Goal: Task Accomplishment & Management: Complete application form

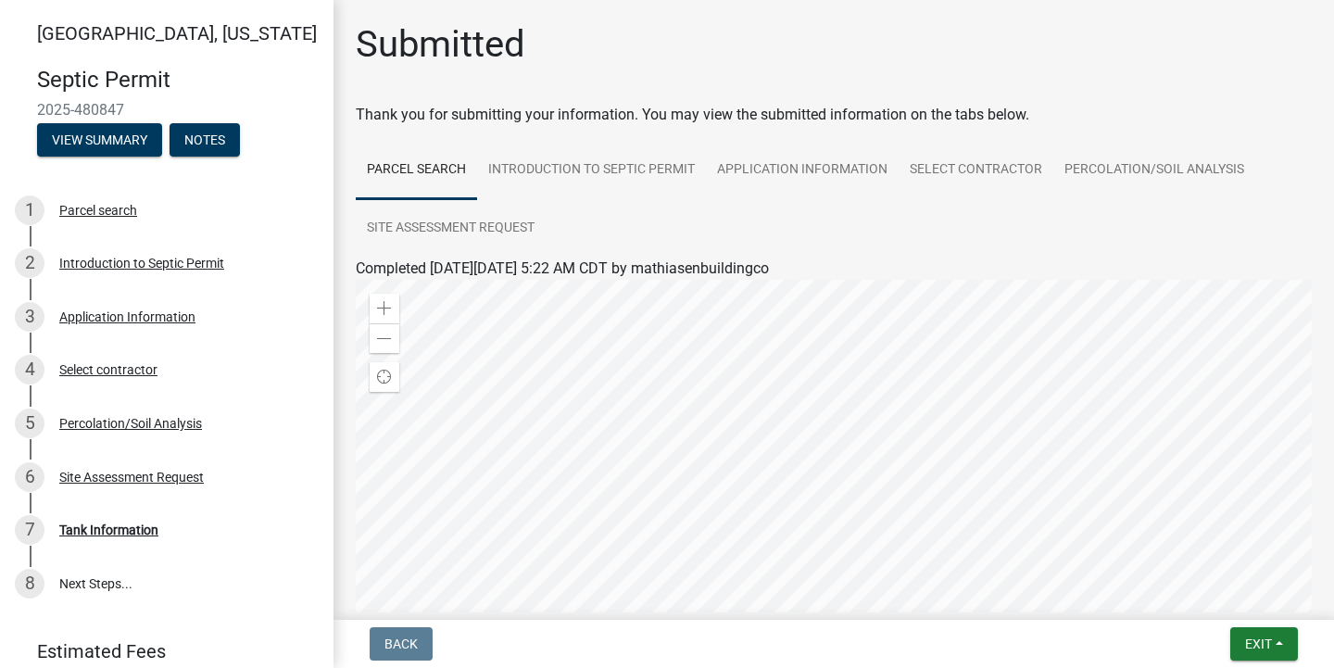
scroll to position [72, 0]
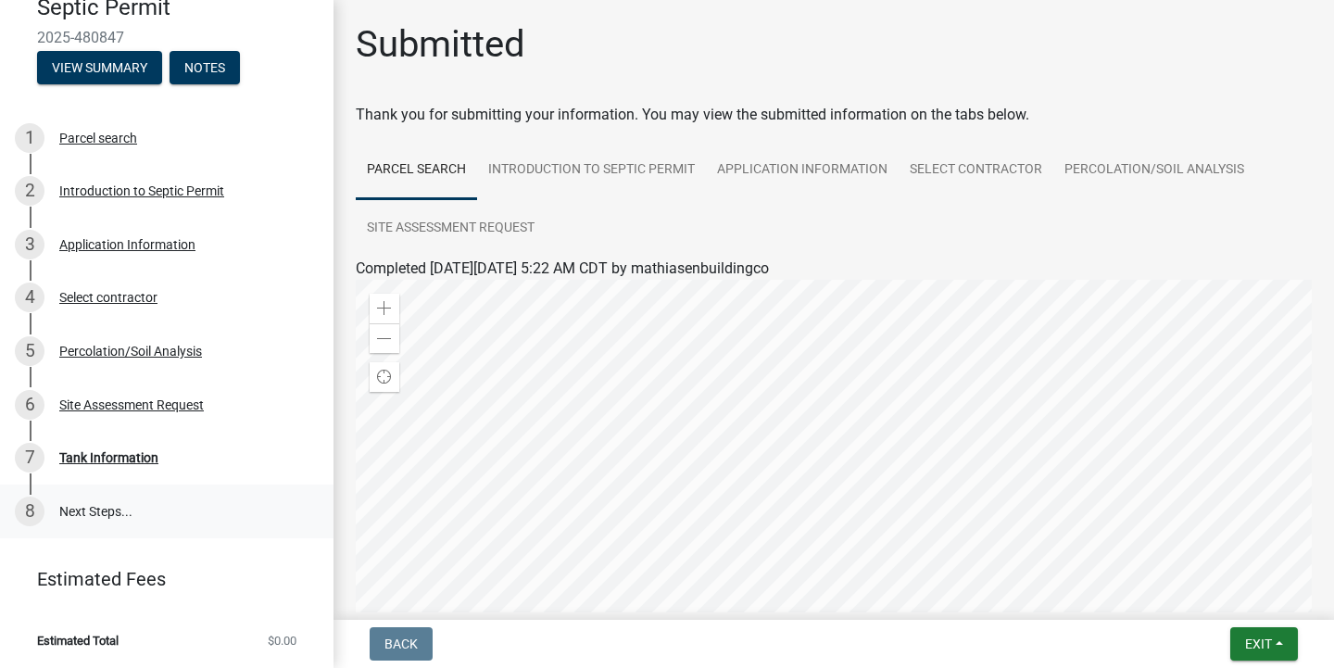
click at [101, 507] on link "8 Next Steps..." at bounding box center [166, 511] width 333 height 54
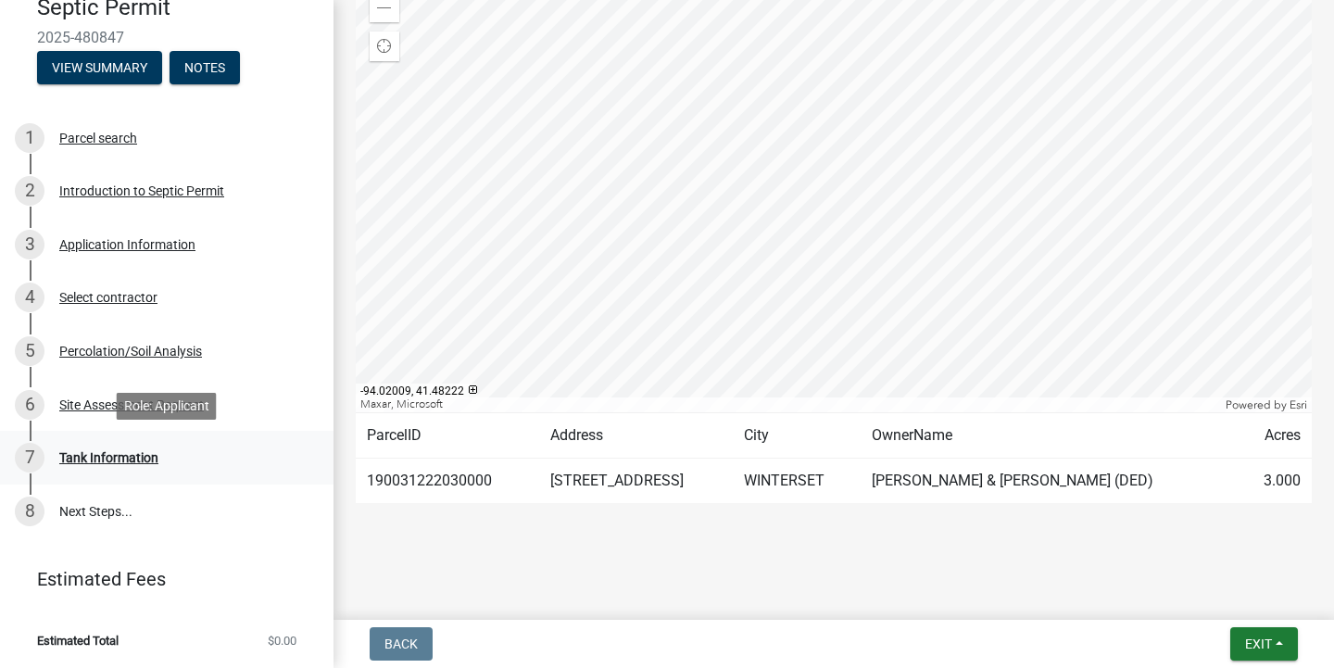
scroll to position [0, 0]
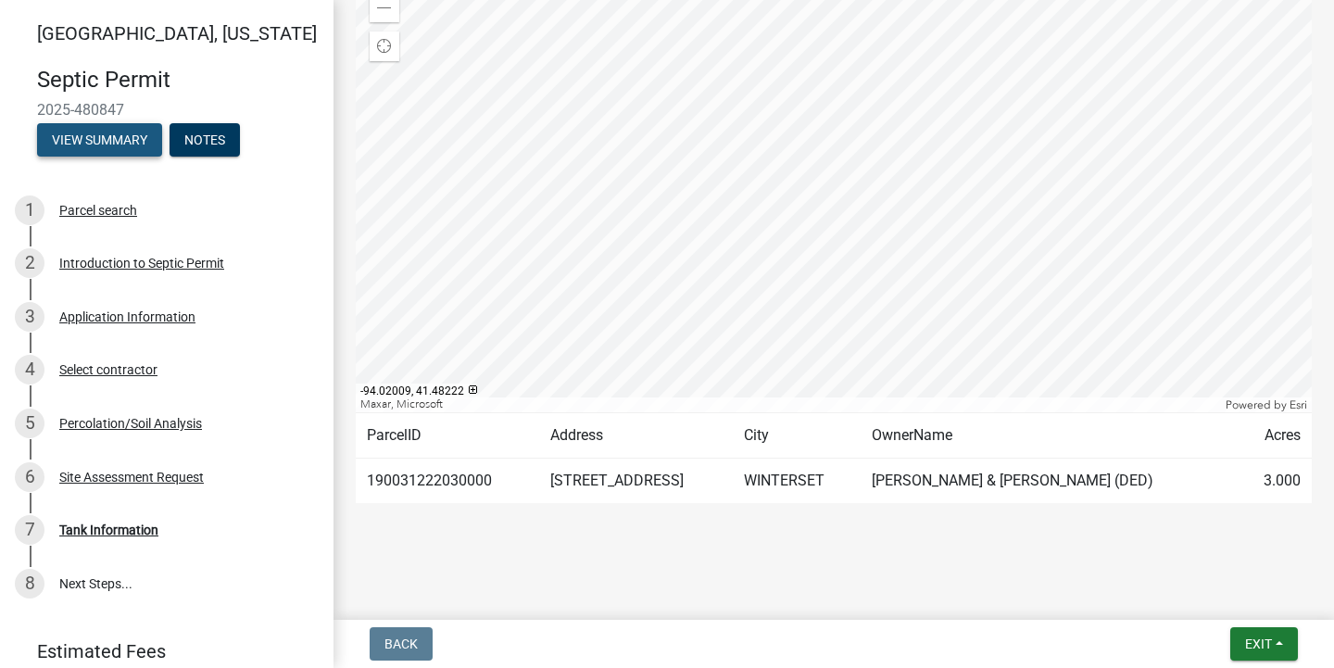
click at [118, 149] on button "View Summary" at bounding box center [99, 139] width 125 height 33
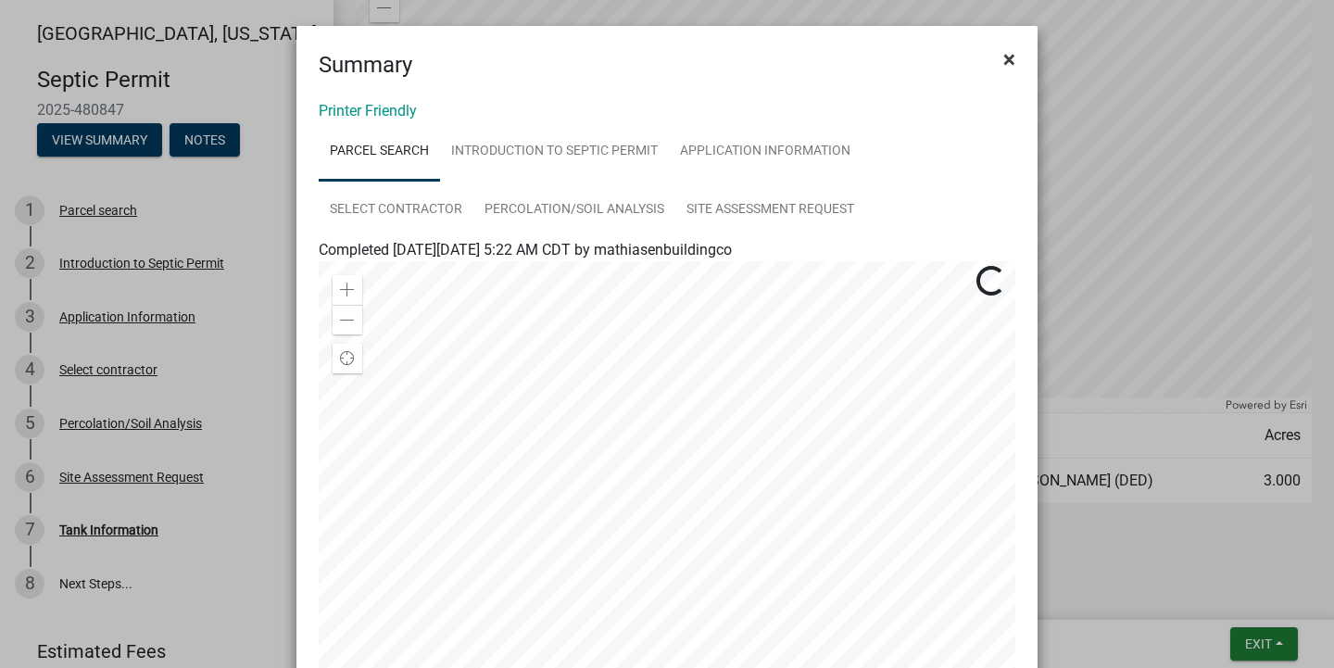
click at [1005, 56] on span "×" at bounding box center [1009, 59] width 12 height 26
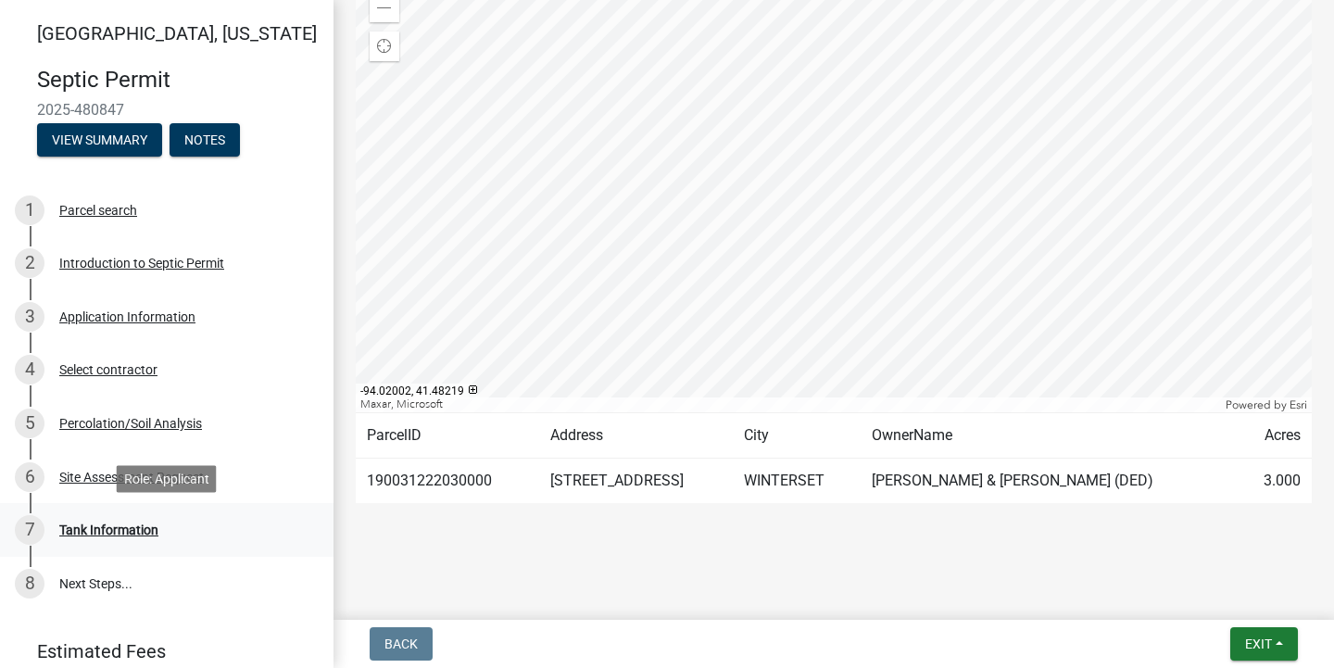
click at [102, 532] on div "Tank Information" at bounding box center [108, 529] width 99 height 13
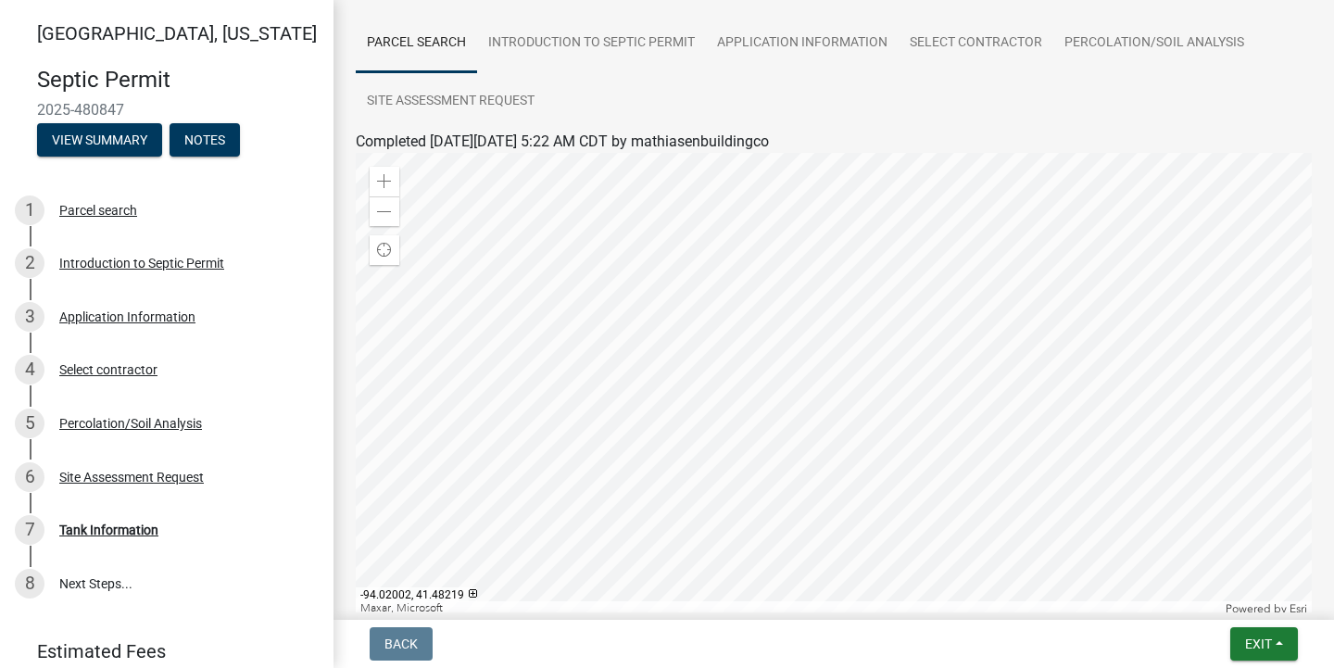
scroll to position [108, 0]
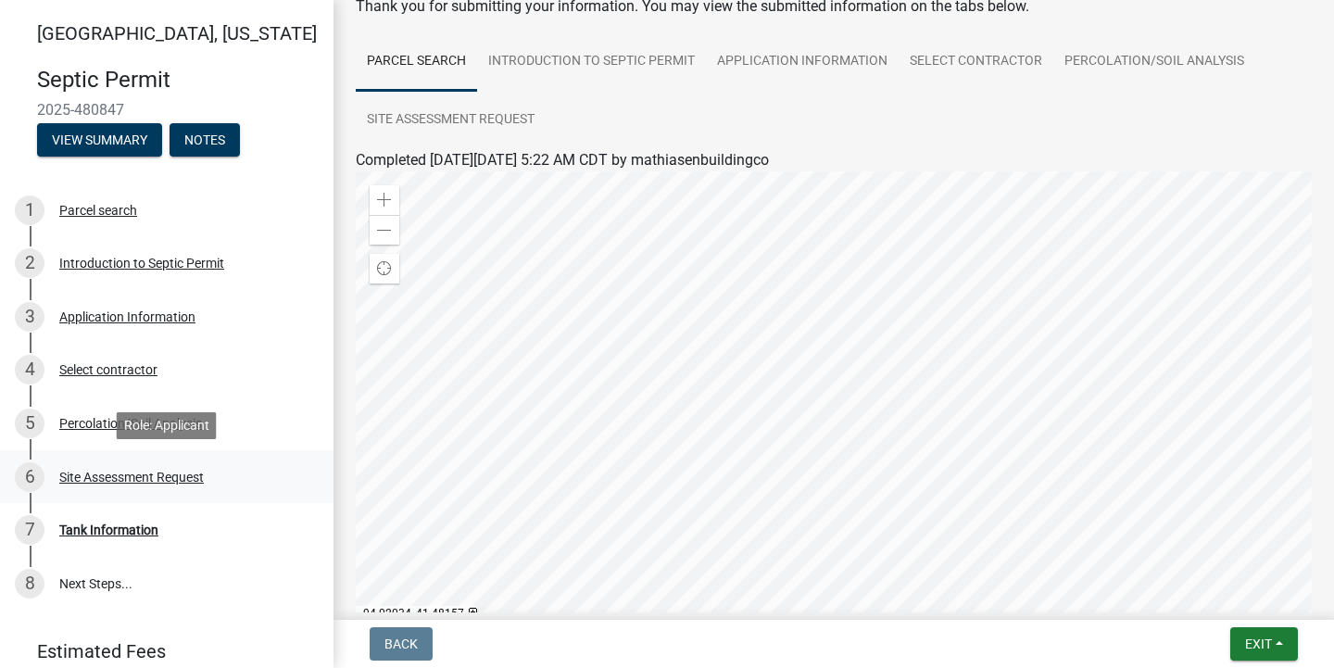
click at [191, 483] on div "Site Assessment Request" at bounding box center [131, 477] width 144 height 13
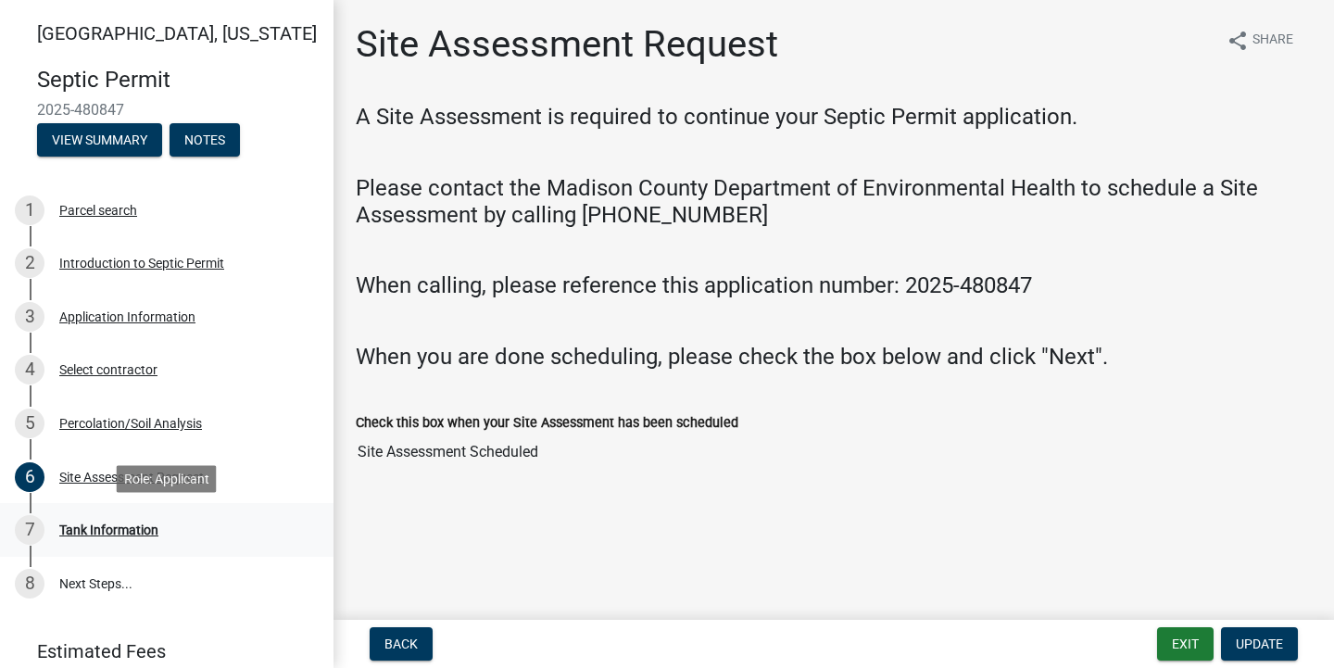
click at [132, 528] on div "Tank Information" at bounding box center [108, 529] width 99 height 13
click at [84, 534] on div "Tank Information" at bounding box center [108, 529] width 99 height 13
click at [79, 523] on div "Tank Information" at bounding box center [108, 529] width 99 height 13
click at [1066, 72] on div "Site Assessment Request share Share" at bounding box center [834, 51] width 956 height 59
click at [1257, 662] on nav "Back Exit Update" at bounding box center [833, 644] width 1000 height 48
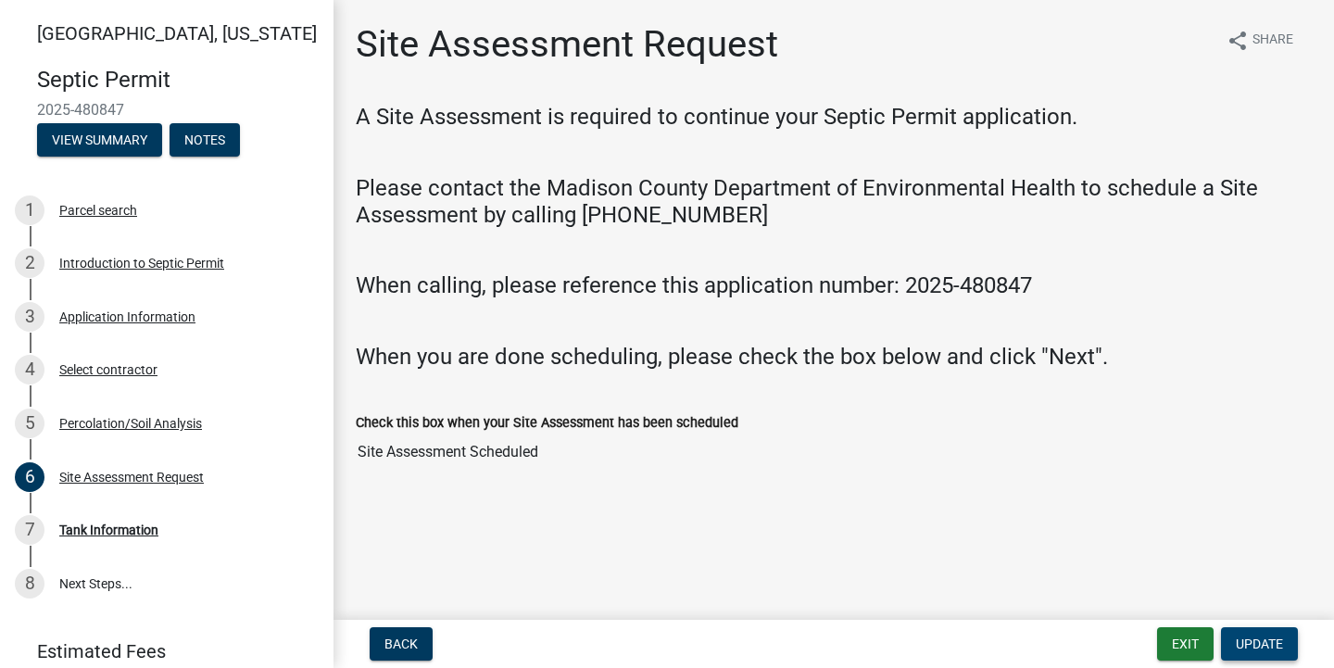
click at [1262, 630] on button "Update" at bounding box center [1259, 643] width 77 height 33
click at [1257, 643] on span "Update" at bounding box center [1259, 643] width 47 height 15
click at [1184, 644] on button "Exit" at bounding box center [1185, 643] width 56 height 33
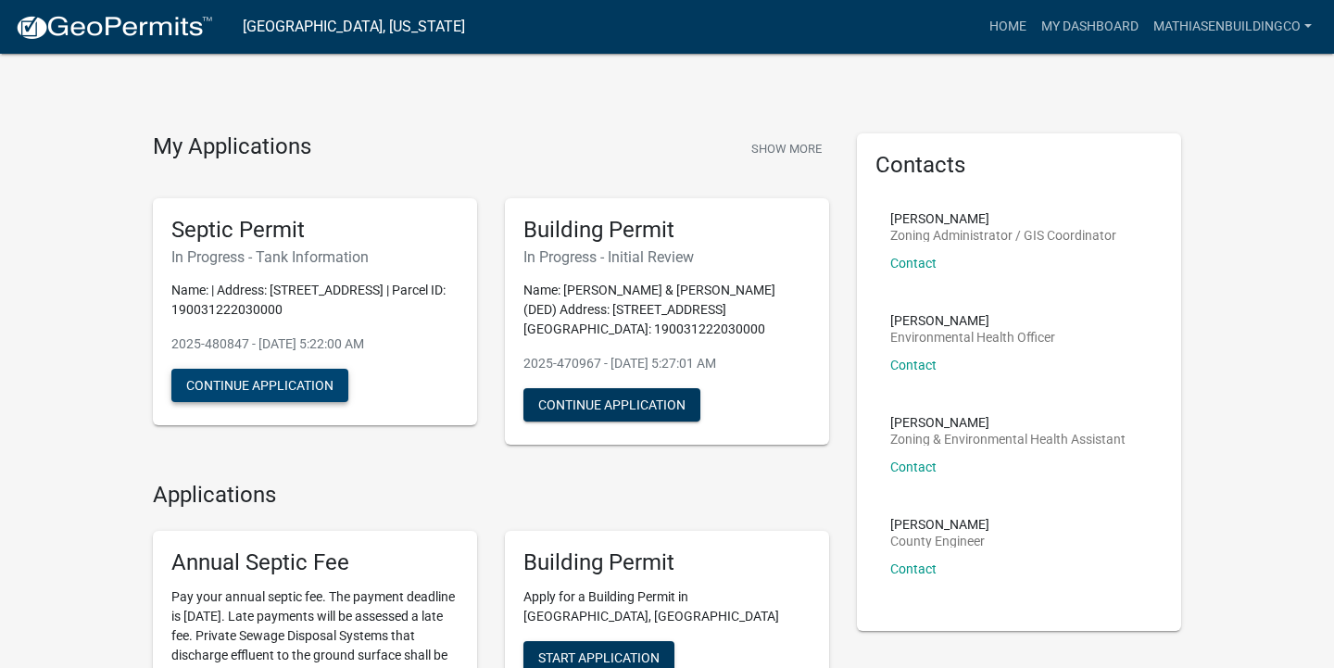
click at [291, 383] on button "Continue Application" at bounding box center [259, 385] width 177 height 33
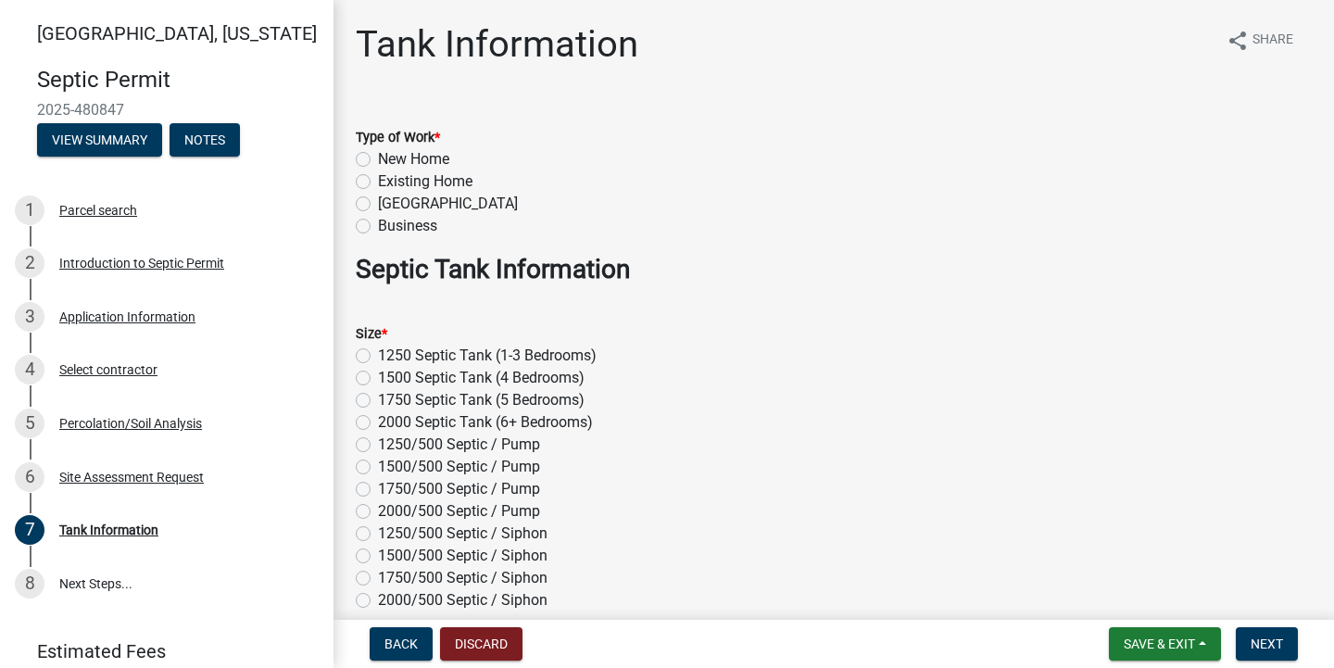
click at [378, 157] on label "New Home" at bounding box center [413, 159] width 71 height 22
click at [378, 157] on input "New Home" at bounding box center [384, 154] width 12 height 12
radio input "true"
click at [353, 355] on div "Size * 1250 Septic Tank (1-3 Bedrooms) 1500 Septic Tank (4 Bedrooms) 1750 Septi…" at bounding box center [834, 466] width 984 height 333
click at [378, 354] on label "1250 Septic Tank (1-3 Bedrooms)" at bounding box center [487, 356] width 219 height 22
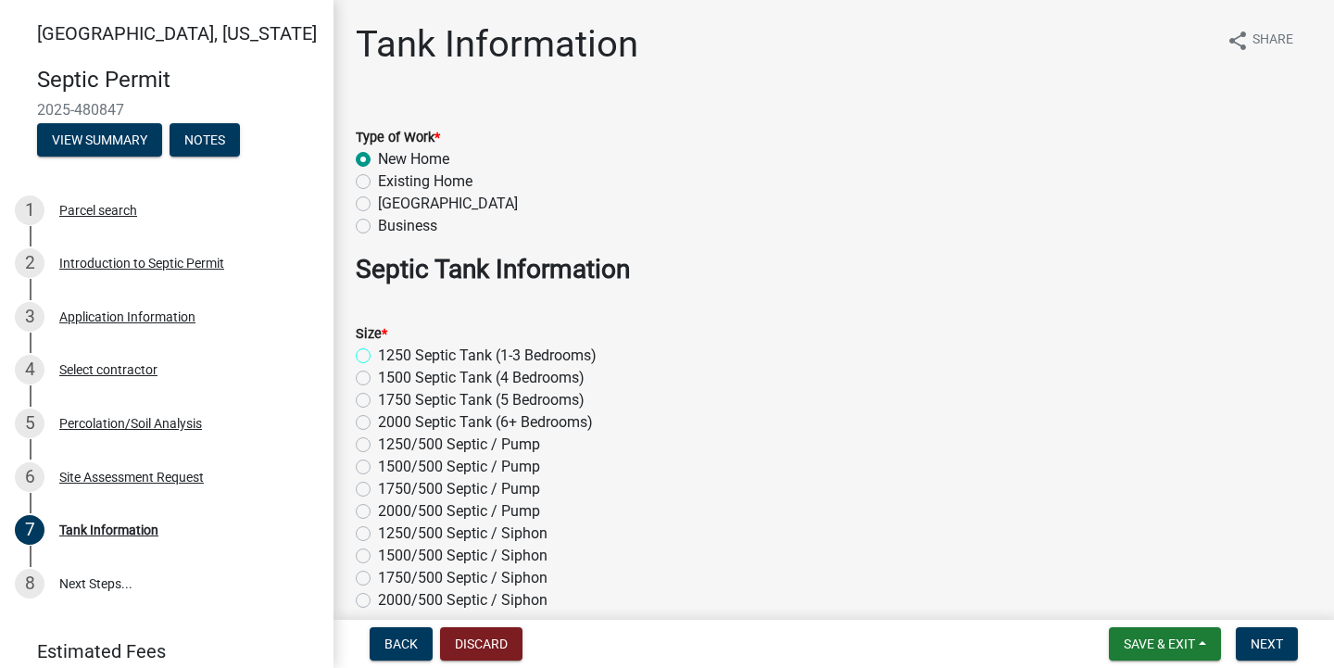
click at [378, 354] on input "1250 Septic Tank (1-3 Bedrooms)" at bounding box center [384, 351] width 12 height 12
radio input "true"
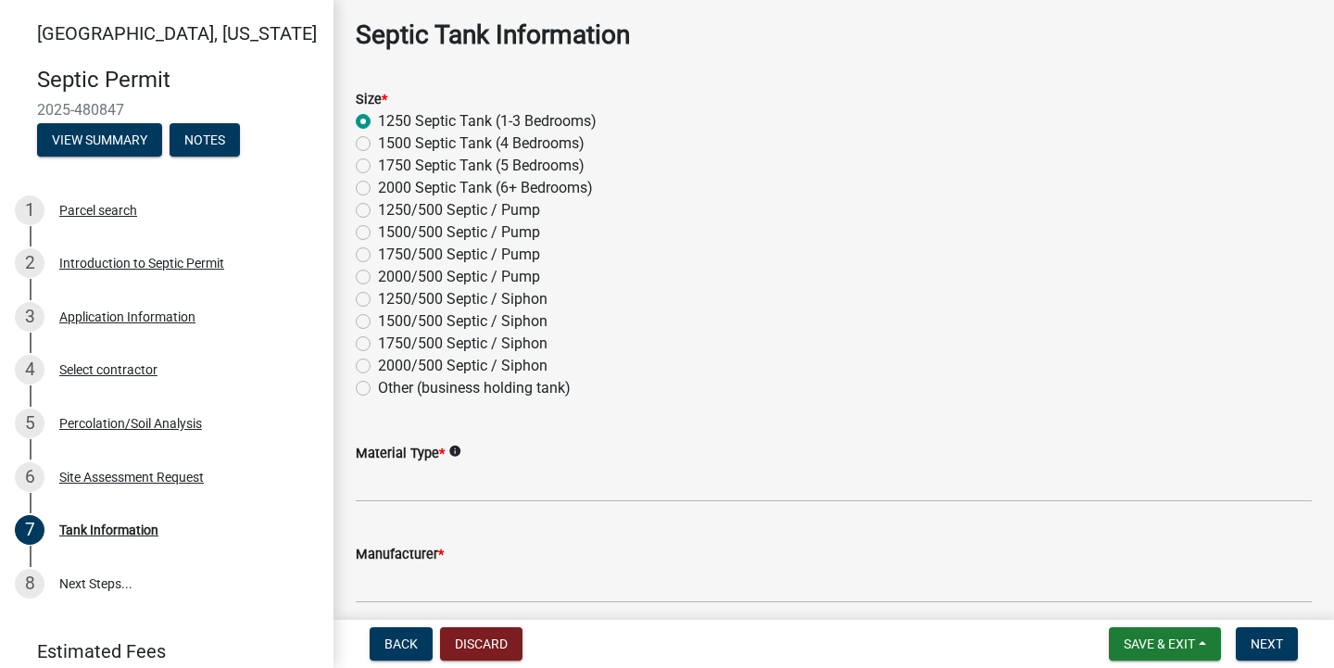
scroll to position [253, 0]
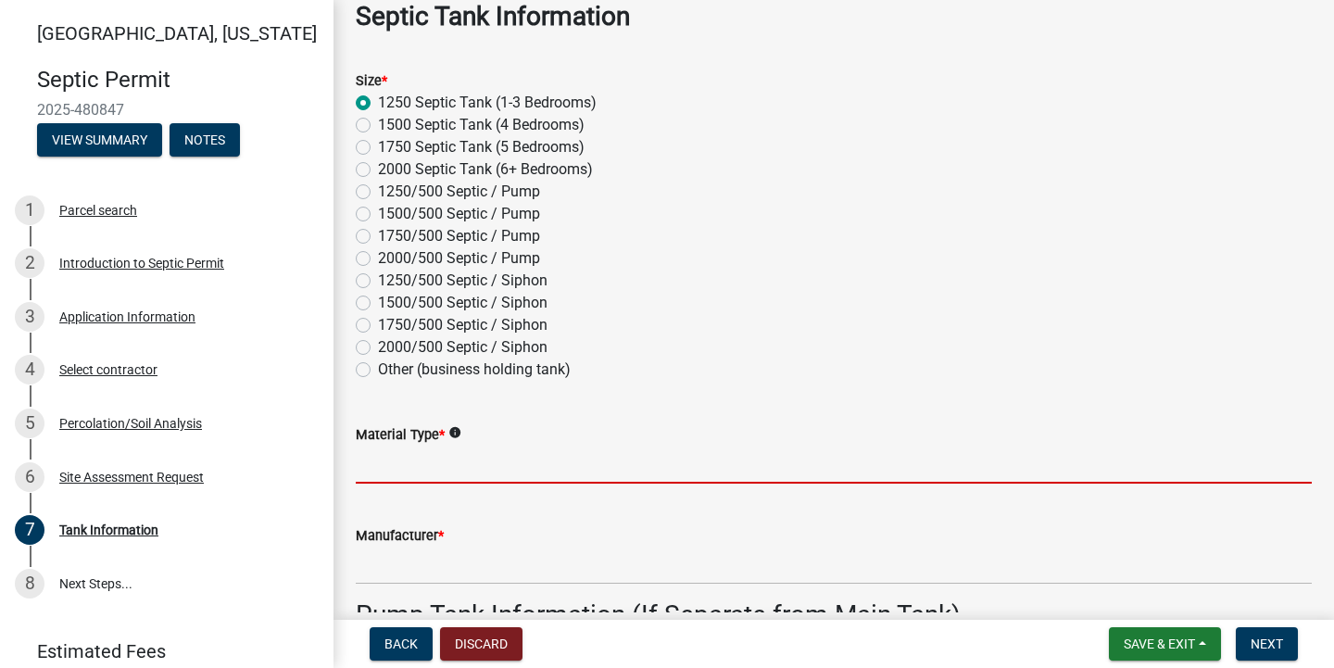
click at [477, 464] on input "Material Type *" at bounding box center [834, 465] width 956 height 38
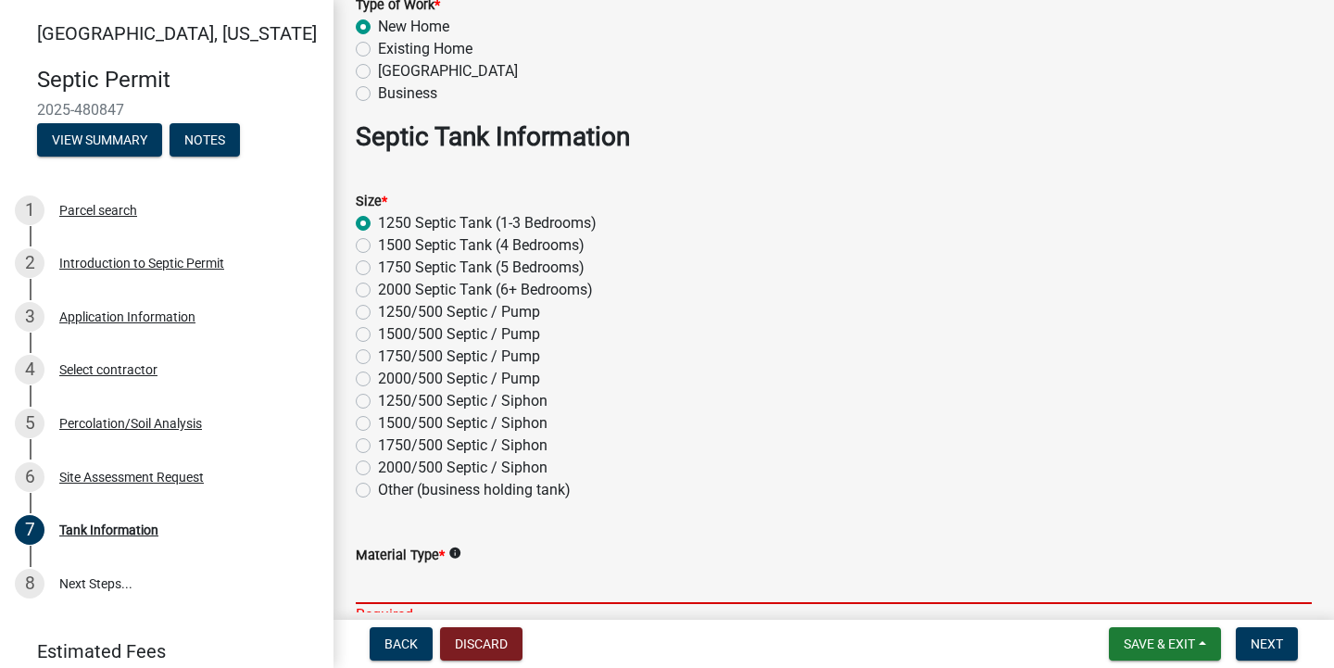
scroll to position [131, 0]
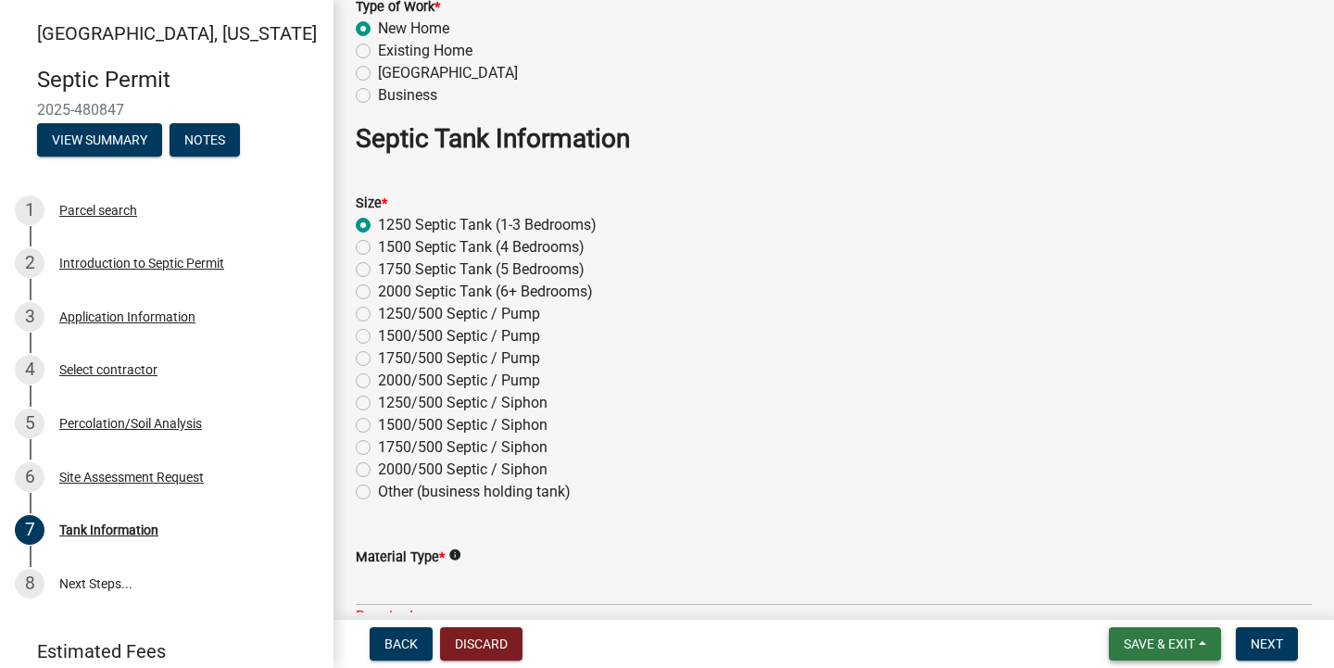
click at [1140, 637] on span "Save & Exit" at bounding box center [1158, 643] width 71 height 15
click at [1126, 555] on button "Save" at bounding box center [1147, 551] width 148 height 44
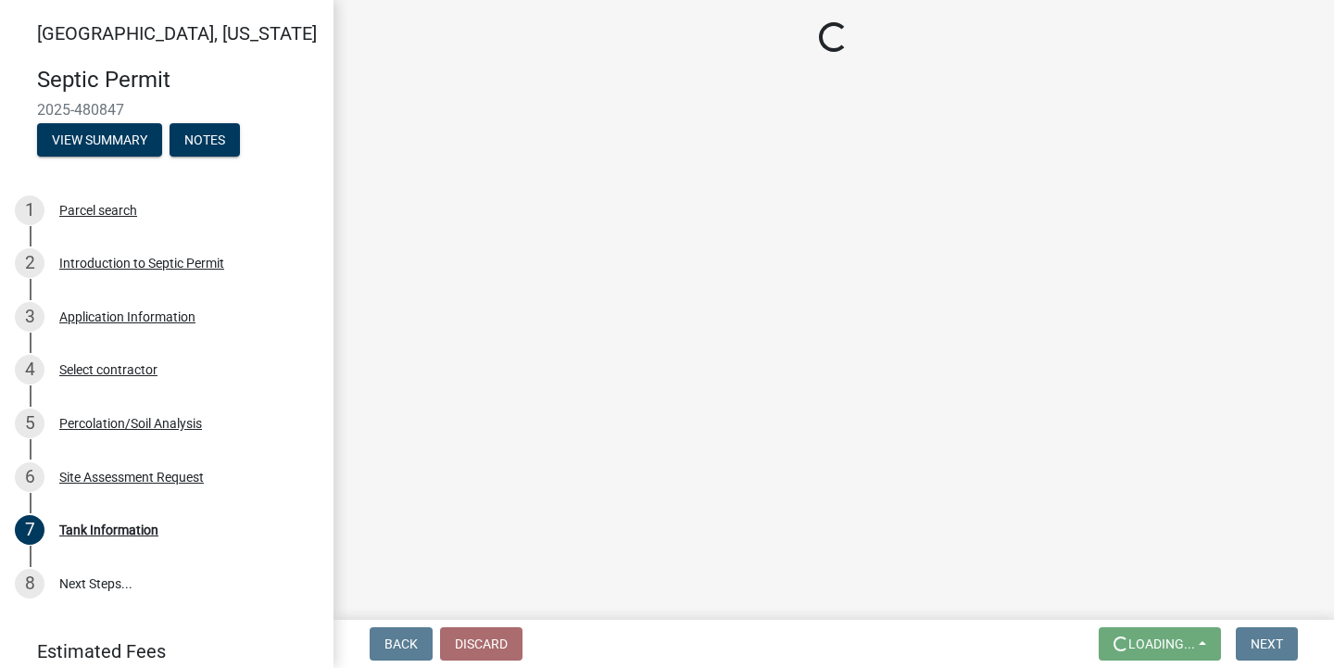
scroll to position [0, 0]
